Goal: Check status: Check status

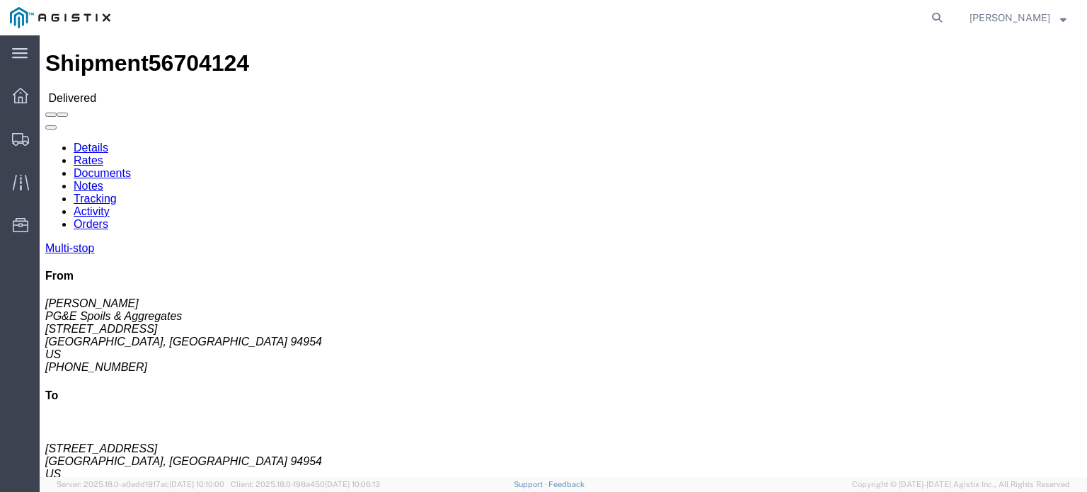
click link "Documents"
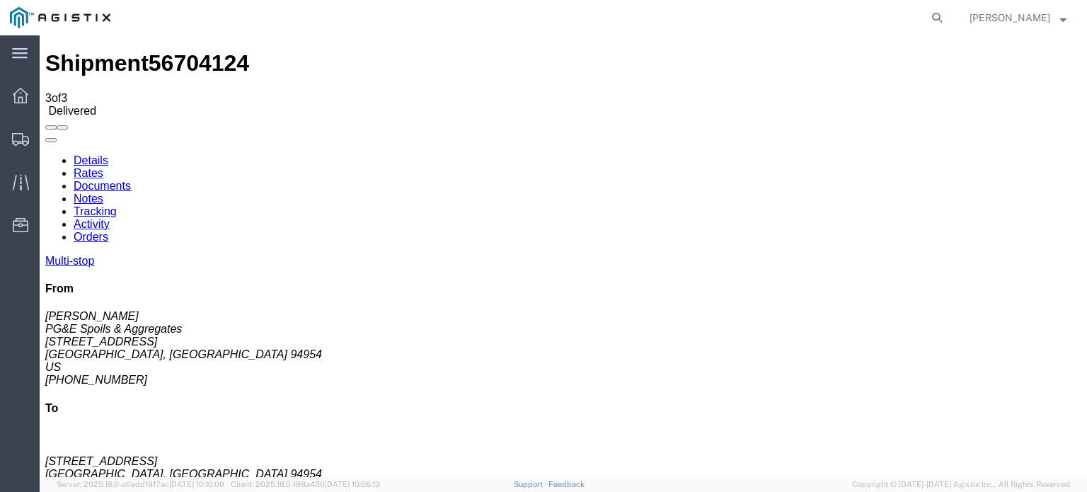
click at [45, 154] on icon at bounding box center [45, 154] width 0 height 0
click at [117, 205] on link "Tracking" at bounding box center [95, 211] width 43 height 12
click at [103, 193] on link "Notes" at bounding box center [89, 199] width 30 height 12
